Goal: Information Seeking & Learning: Learn about a topic

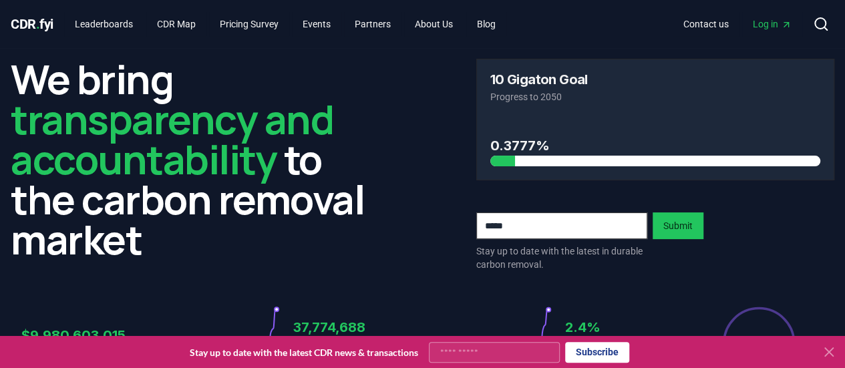
click at [463, 348] on input "Your email" at bounding box center [494, 352] width 131 height 21
type input "**********"
click at [596, 343] on button "Subscribe" at bounding box center [597, 352] width 64 height 21
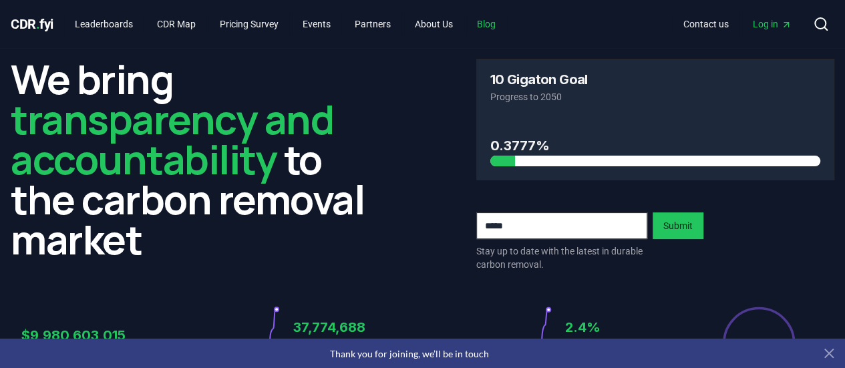
click at [499, 19] on link "Blog" at bounding box center [486, 24] width 40 height 24
click at [456, 19] on link "About Us" at bounding box center [433, 24] width 59 height 24
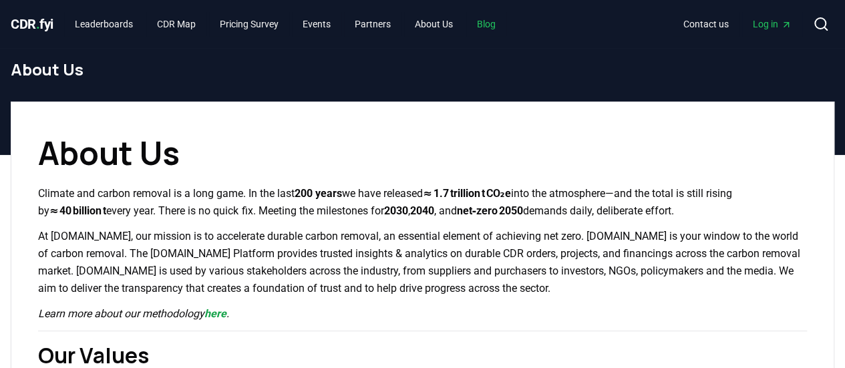
click at [506, 26] on link "Blog" at bounding box center [486, 24] width 40 height 24
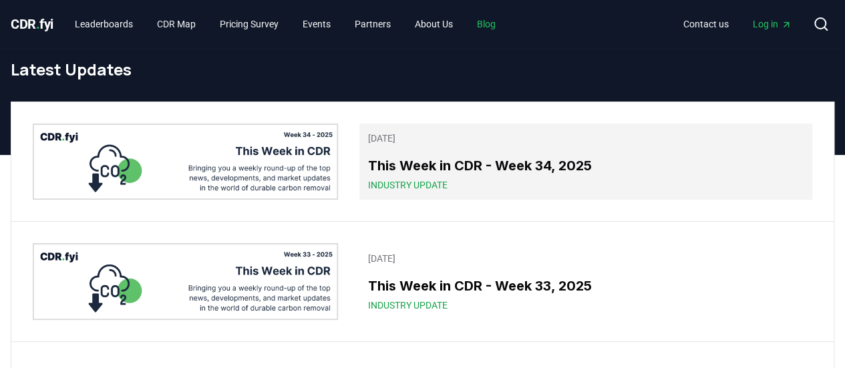
scroll to position [79, 0]
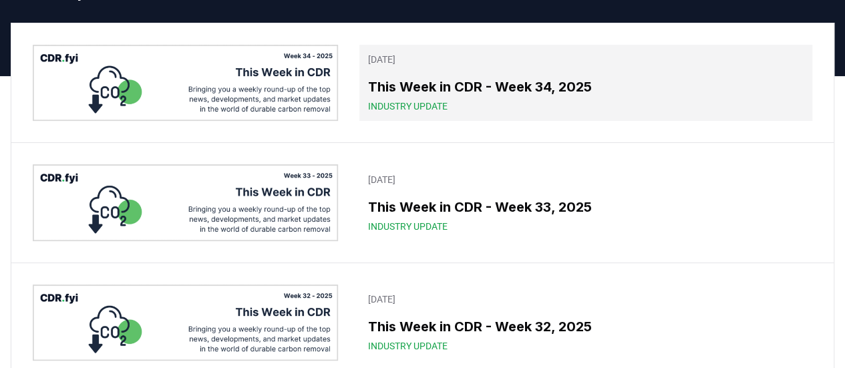
click at [464, 82] on h3 "This Week in CDR - Week 34, 2025" at bounding box center [585, 87] width 437 height 20
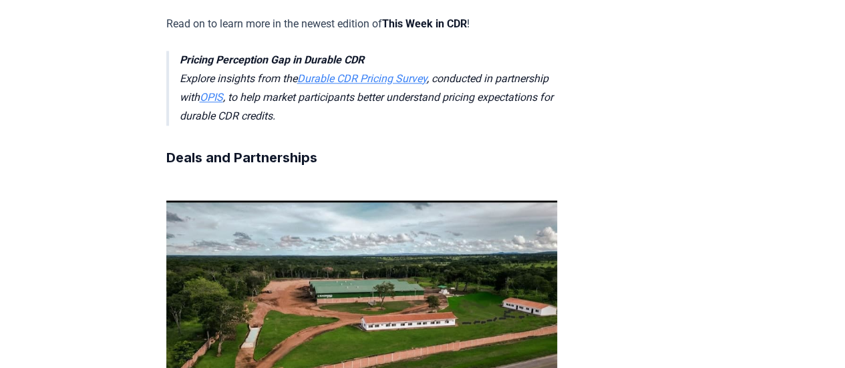
scroll to position [909, 0]
